Goal: Information Seeking & Learning: Learn about a topic

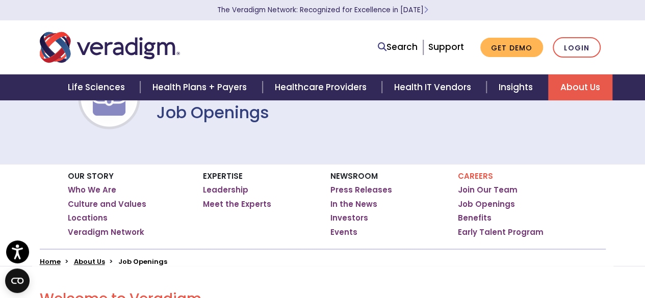
scroll to position [57, 0]
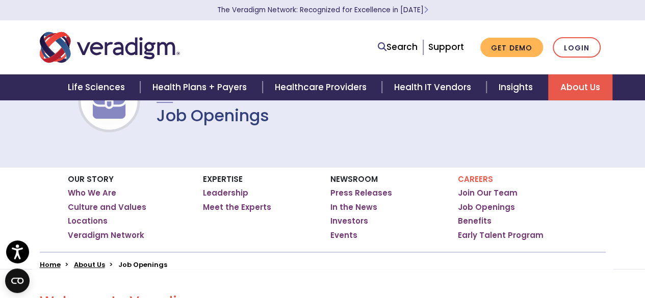
click at [474, 175] on p "Careers" at bounding box center [518, 179] width 120 height 9
click at [473, 174] on div "Careers Join Our Team Job Openings Benefits Early Talent Program" at bounding box center [513, 209] width 127 height 85
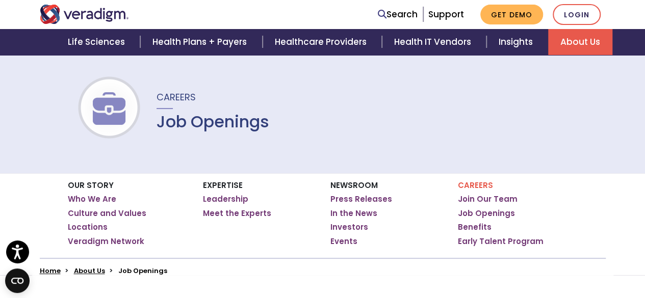
scroll to position [0, 0]
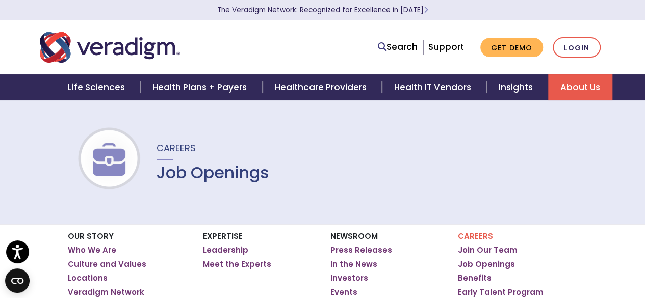
click at [482, 238] on p "Careers" at bounding box center [518, 236] width 120 height 9
click at [106, 153] on img at bounding box center [108, 159] width 65 height 33
click at [164, 148] on span "Careers" at bounding box center [175, 148] width 39 height 13
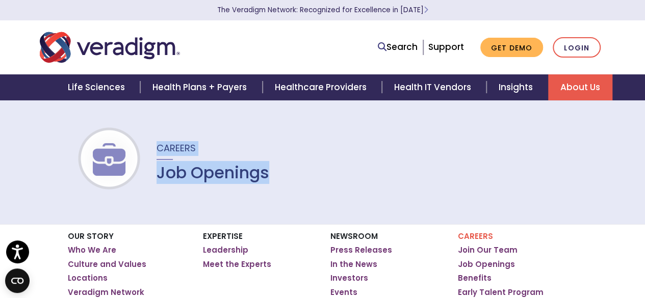
drag, startPoint x: 164, startPoint y: 148, endPoint x: 200, endPoint y: 183, distance: 50.4
click at [200, 182] on div "Careers Job Openings" at bounding box center [206, 161] width 125 height 41
click at [200, 182] on h1 "Job Openings" at bounding box center [212, 172] width 113 height 19
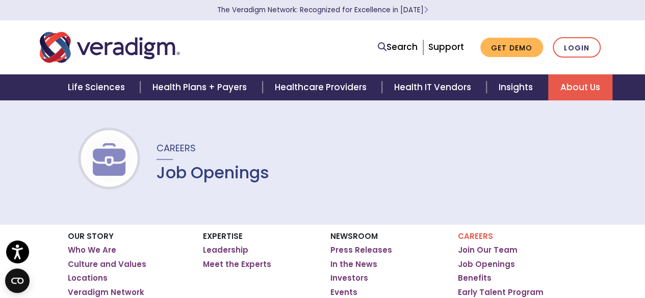
click at [467, 236] on p "Careers" at bounding box center [518, 236] width 120 height 9
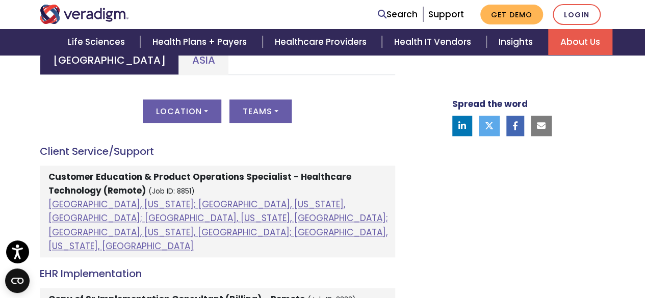
scroll to position [535, 0]
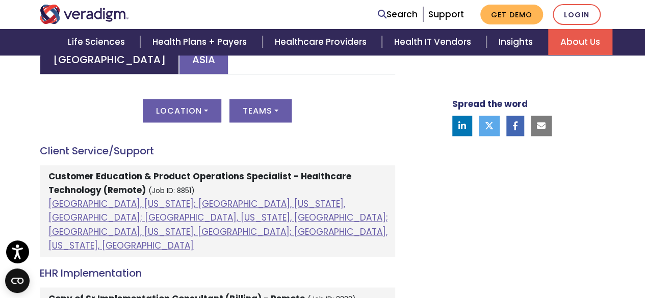
click at [179, 73] on link "Asia" at bounding box center [203, 59] width 49 height 30
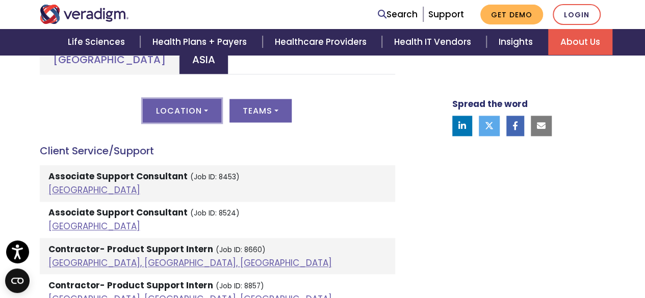
click at [191, 104] on button "Location" at bounding box center [182, 110] width 78 height 23
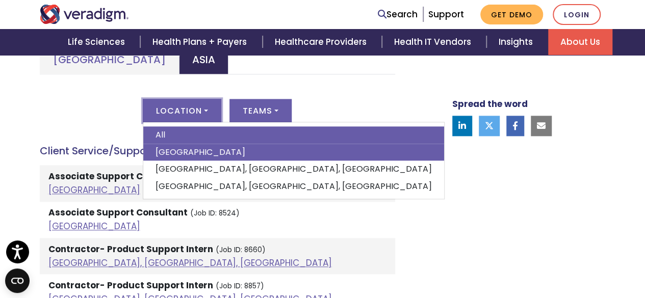
click at [175, 155] on link "[GEOGRAPHIC_DATA]" at bounding box center [293, 152] width 301 height 17
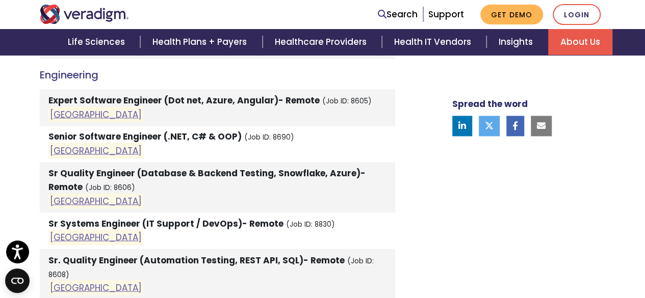
scroll to position [753, 0]
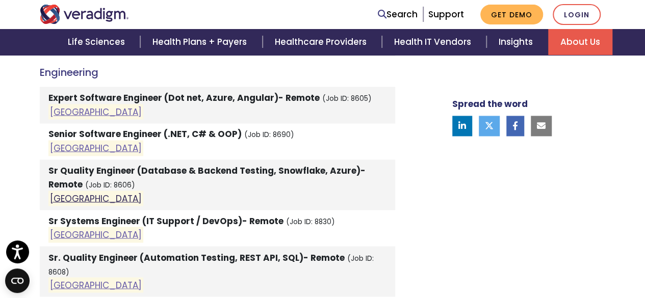
click at [57, 201] on link "[GEOGRAPHIC_DATA]" at bounding box center [96, 198] width 92 height 12
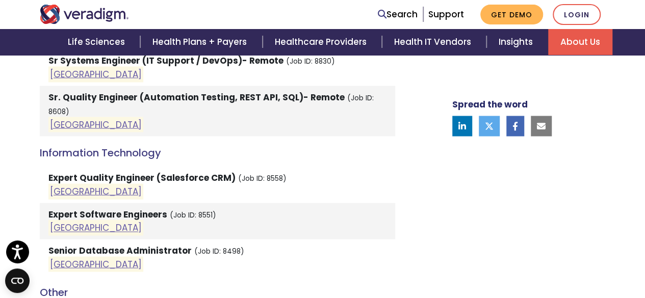
scroll to position [915, 0]
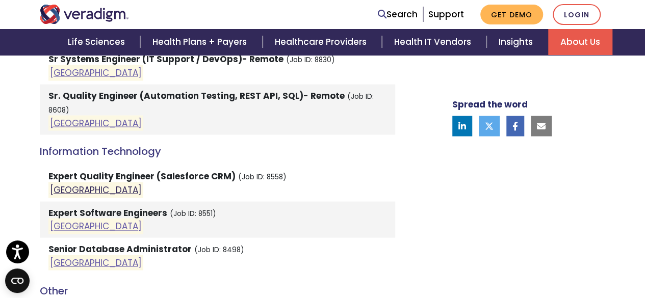
click at [59, 183] on link "[GEOGRAPHIC_DATA]" at bounding box center [96, 189] width 92 height 12
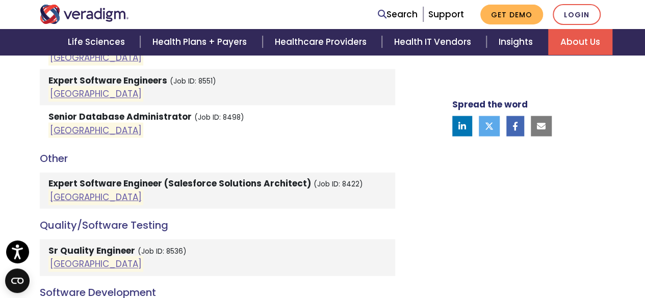
scroll to position [1049, 0]
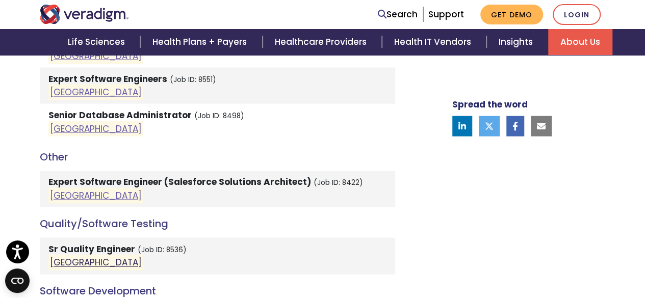
click at [60, 257] on link "[GEOGRAPHIC_DATA]" at bounding box center [96, 263] width 92 height 12
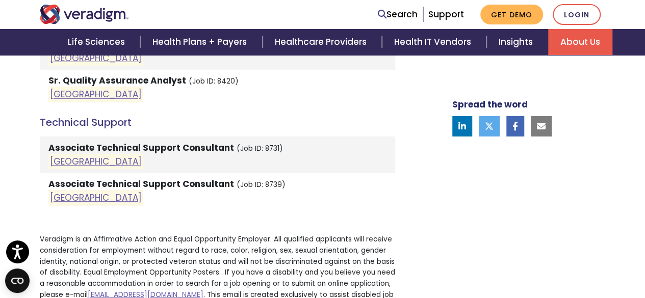
scroll to position [1513, 0]
